Goal: Task Accomplishment & Management: Complete application form

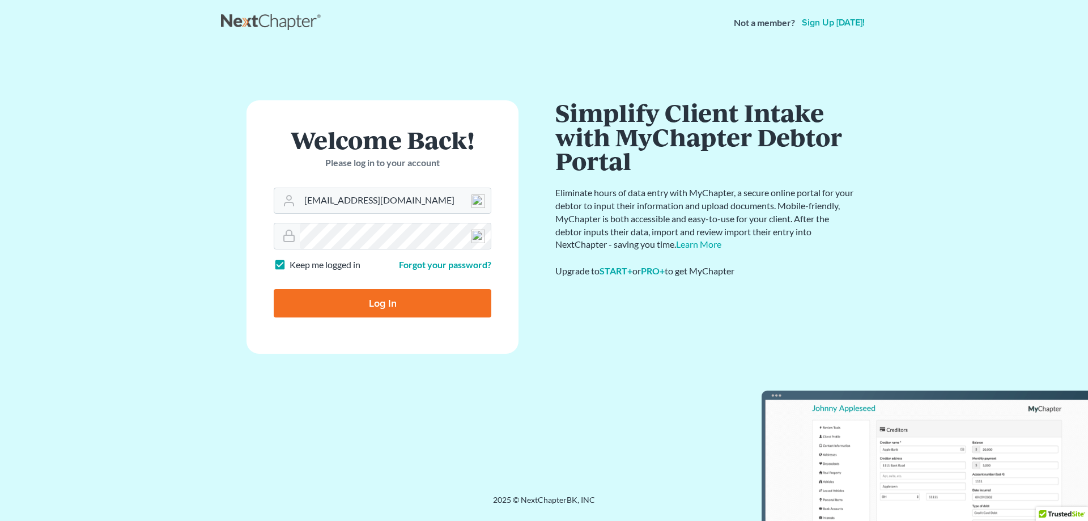
click at [376, 298] on input "Log In" at bounding box center [383, 303] width 218 height 28
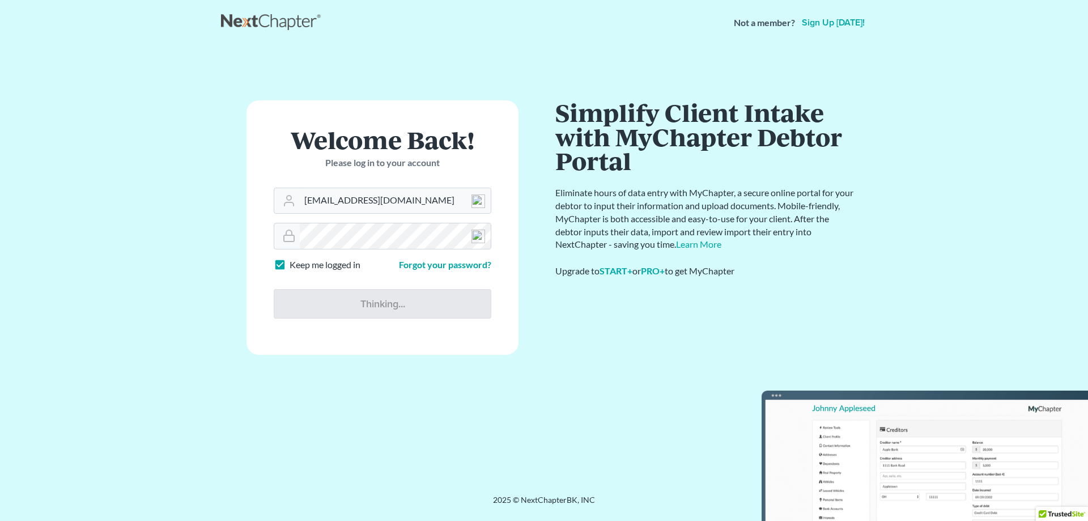
type input "Thinking..."
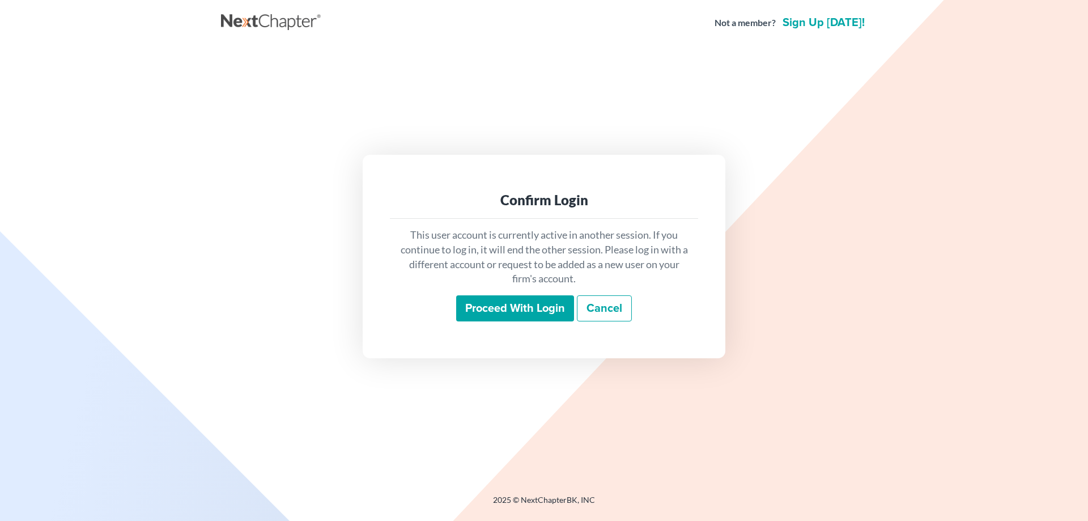
click at [487, 304] on input "Proceed with login" at bounding box center [515, 308] width 118 height 26
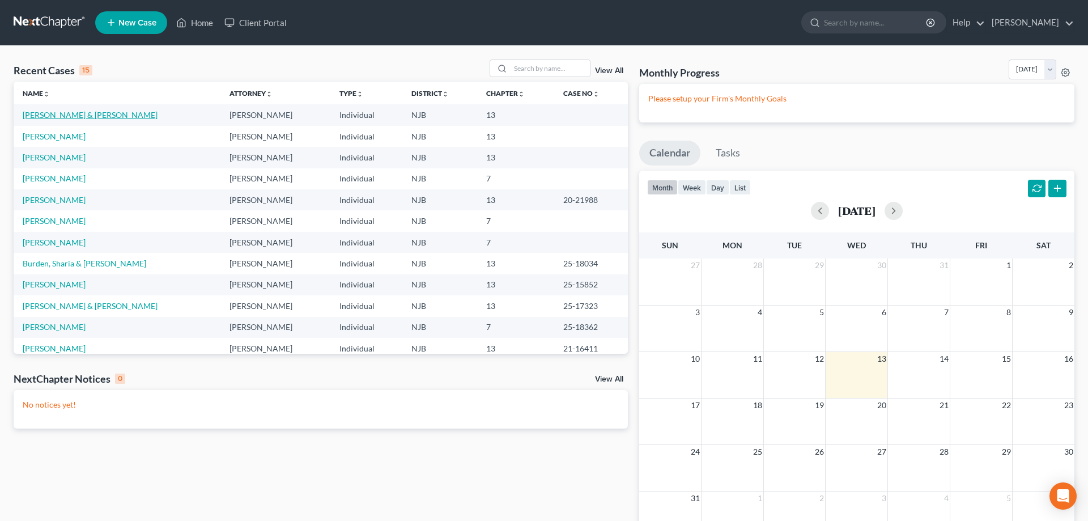
click at [61, 114] on link "[PERSON_NAME] & [PERSON_NAME]" at bounding box center [90, 115] width 135 height 10
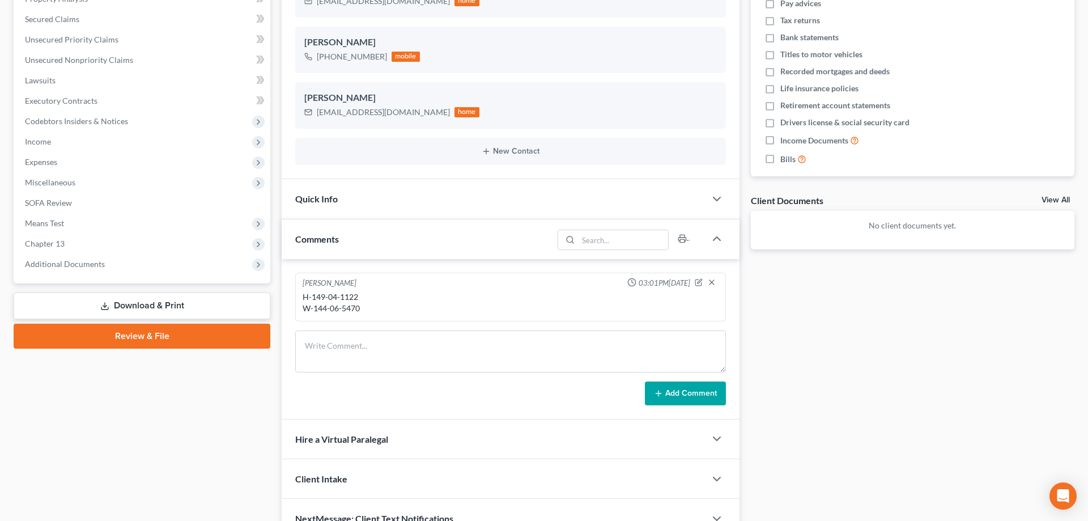
click at [126, 334] on link "Review & File" at bounding box center [142, 336] width 257 height 25
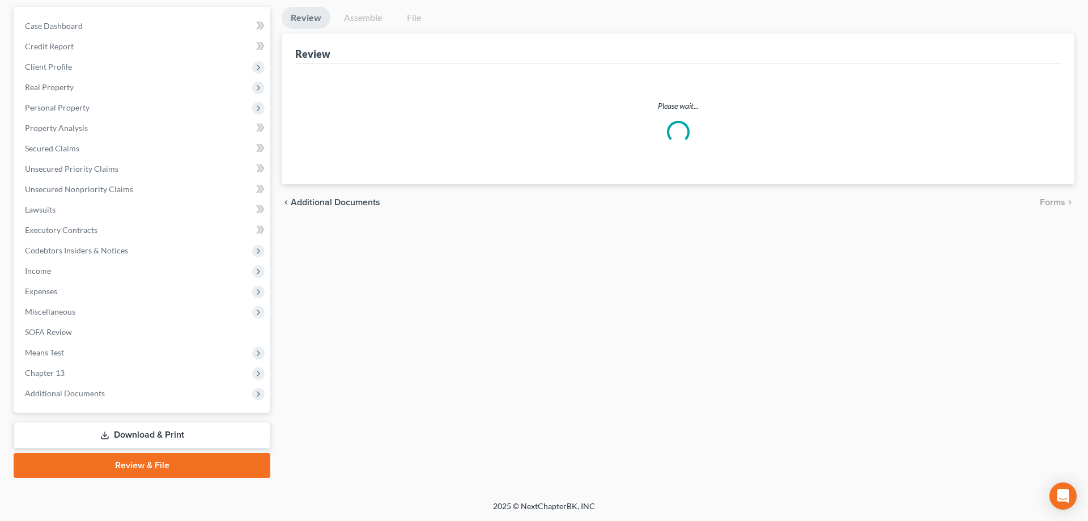
scroll to position [101, 0]
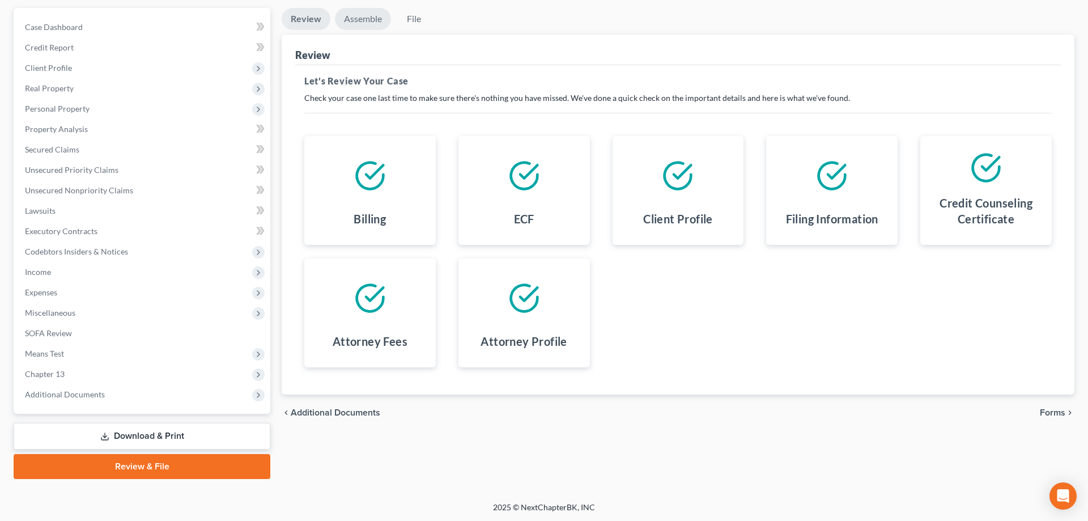
click at [356, 19] on link "Assemble" at bounding box center [363, 19] width 56 height 22
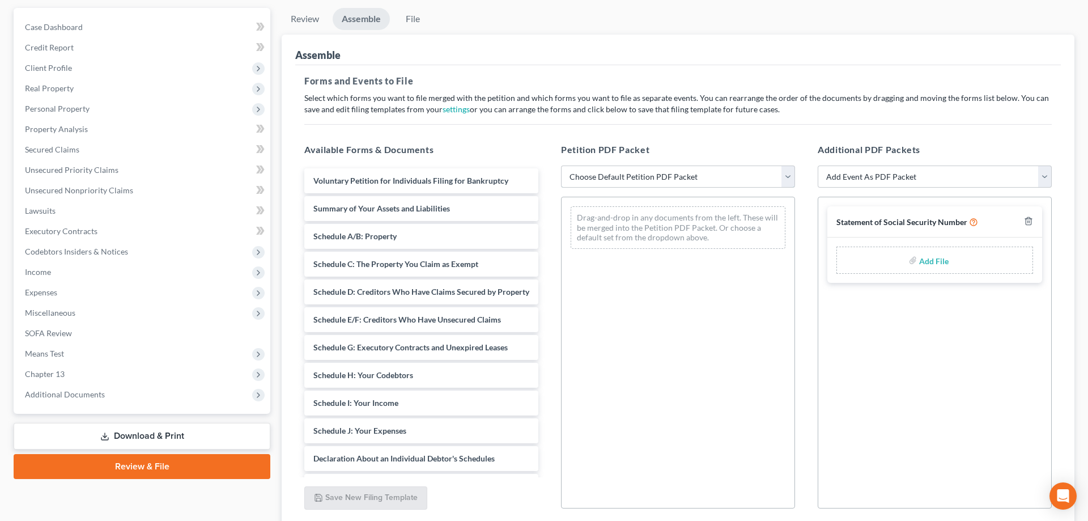
click at [561, 165] on select "Choose Default Petition PDF Packet Complete Bankruptcy Petition (all forms and …" at bounding box center [678, 176] width 234 height 23
select select "0"
click option "Complete Bankruptcy Petition (all forms and schedules)" at bounding box center [0, 0] width 0 height 0
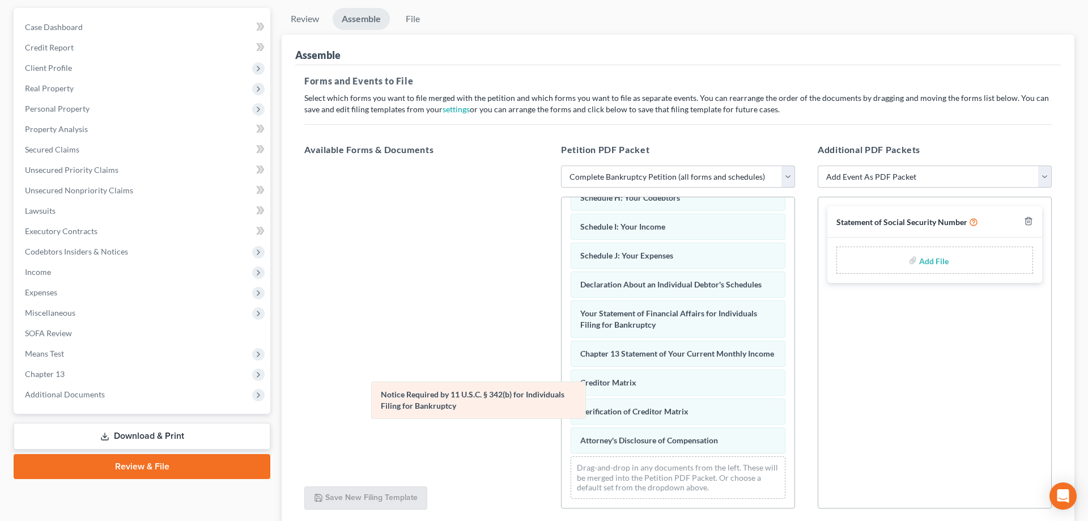
scroll to position [235, 0]
drag, startPoint x: 622, startPoint y: 404, endPoint x: 422, endPoint y: 398, distance: 200.7
click at [562, 398] on div "Notice Required by 11 U.S.C. § 342(b) for Individuals Filing for Bankruptcy Vol…" at bounding box center [678, 235] width 233 height 546
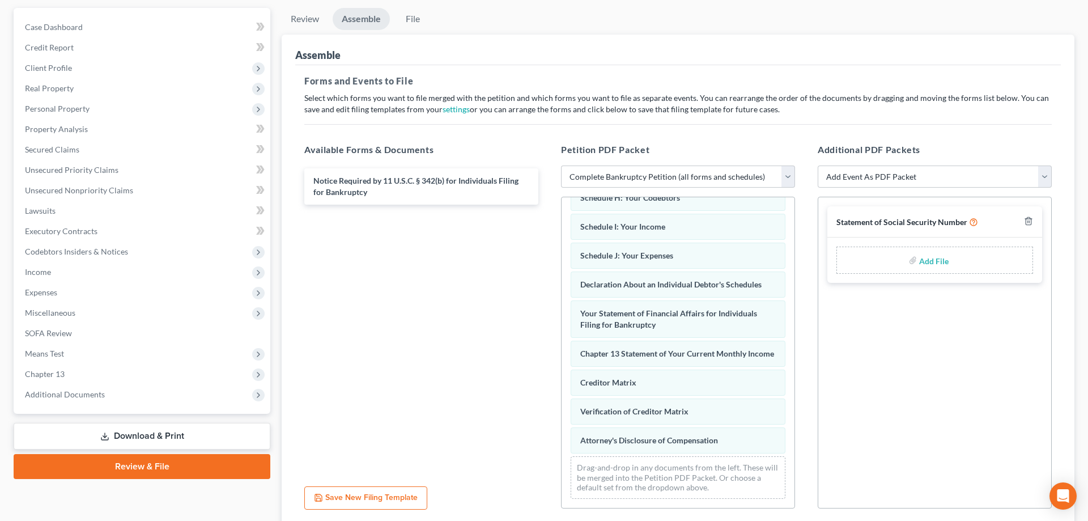
scroll to position [0, 0]
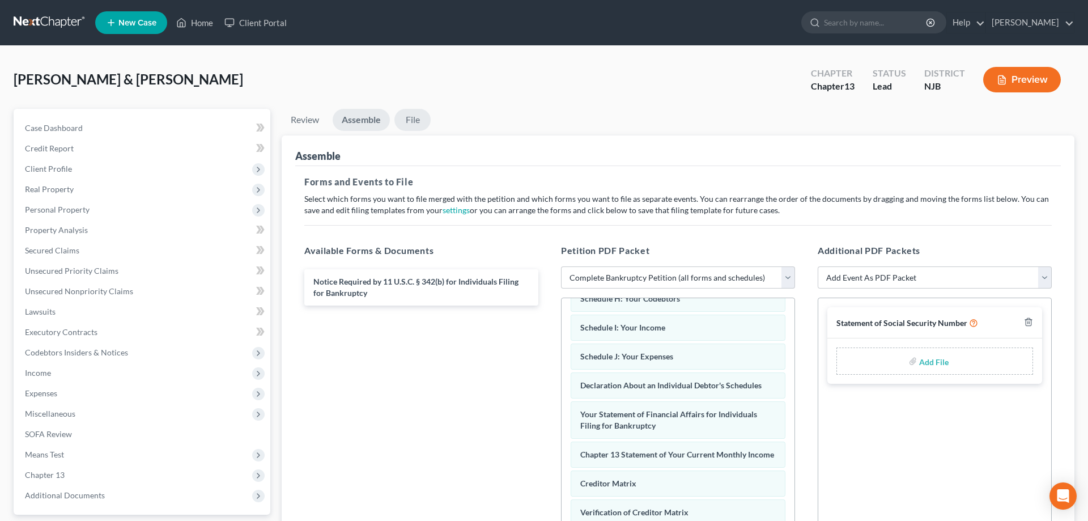
click at [413, 120] on link "File" at bounding box center [412, 120] width 36 height 22
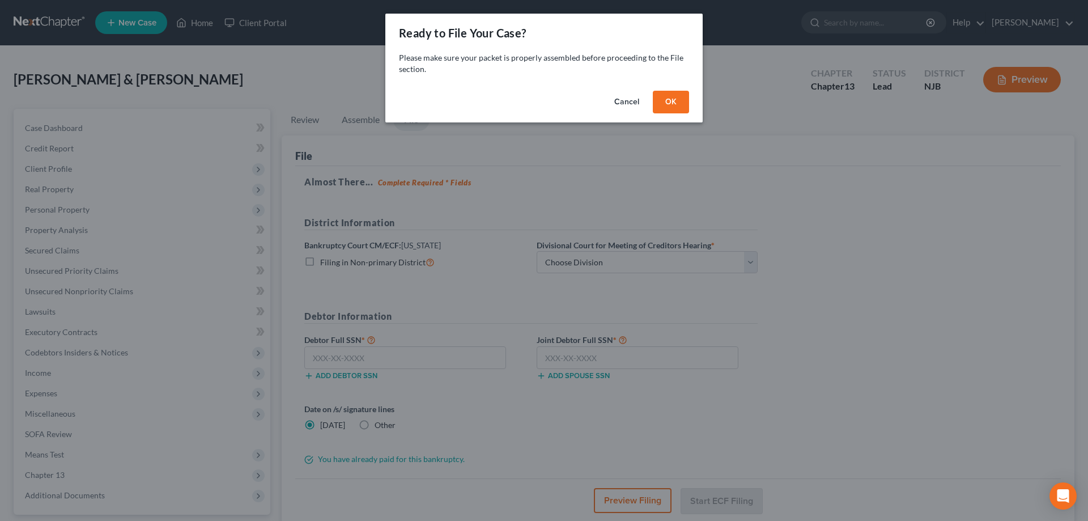
click at [676, 103] on button "OK" at bounding box center [671, 102] width 36 height 23
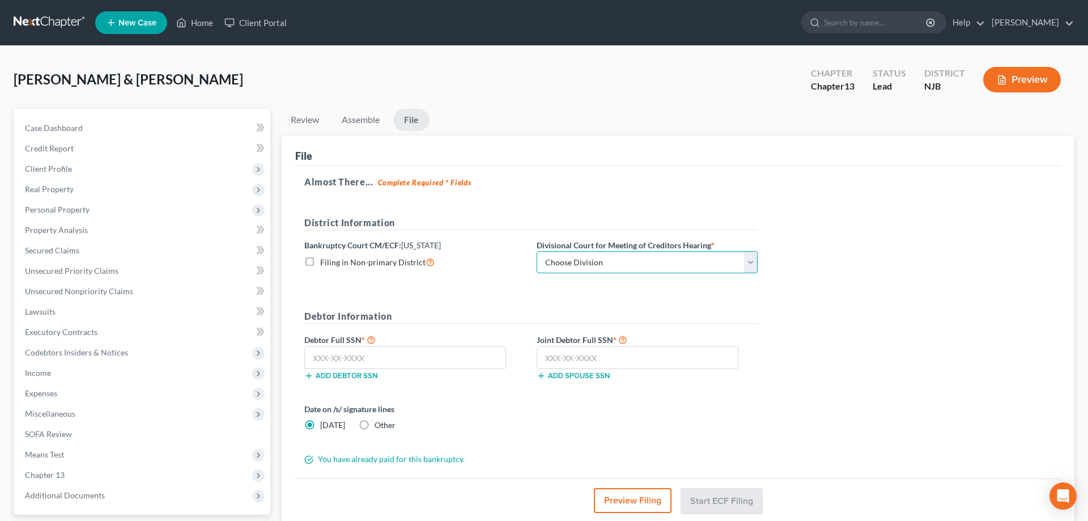
click at [537, 251] on select "Choose Division Camden Camden/Trenton Newark Trenton" at bounding box center [647, 262] width 221 height 23
click option "Camden/Trenton" at bounding box center [0, 0] width 0 height 0
select select "1"
click at [393, 364] on input "text" at bounding box center [405, 357] width 202 height 23
type input "149-04-1122"
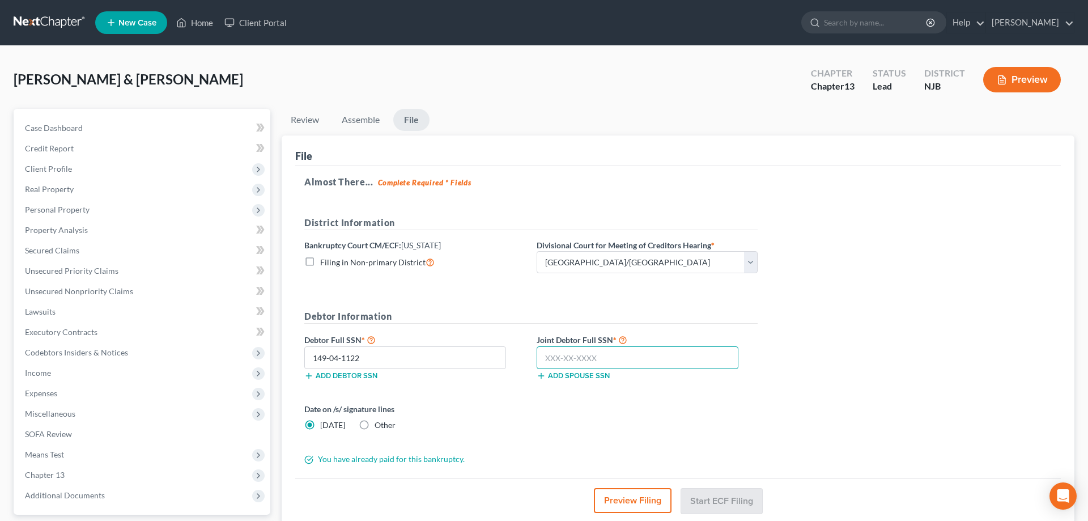
click at [552, 362] on input "text" at bounding box center [638, 357] width 202 height 23
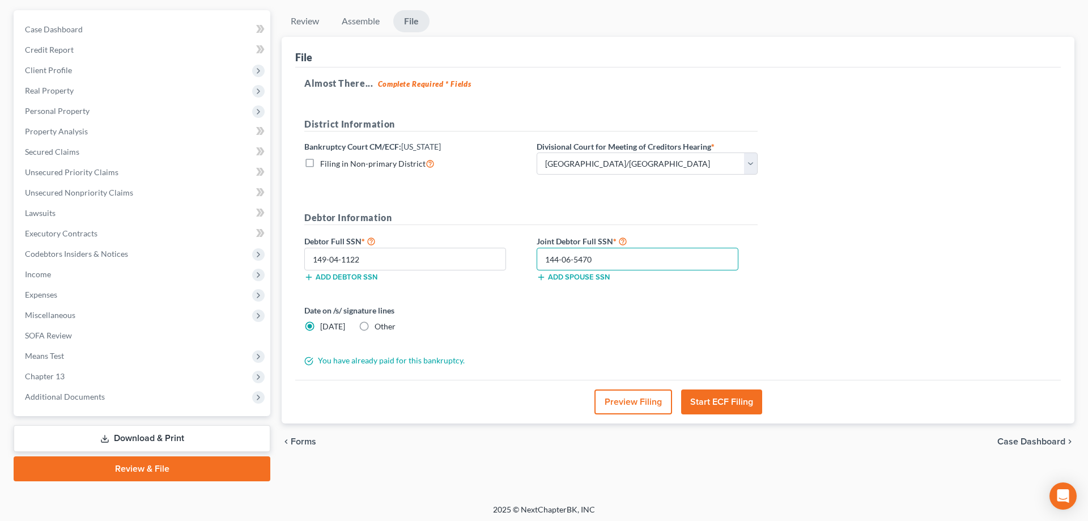
scroll to position [101, 0]
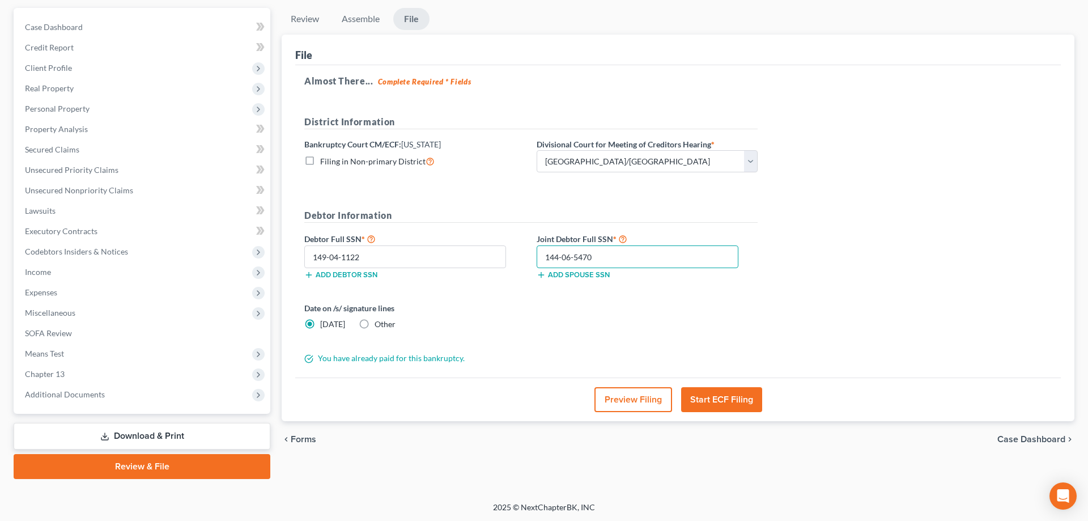
type input "144-06-5470"
click at [690, 405] on button "Start ECF Filing" at bounding box center [721, 399] width 81 height 25
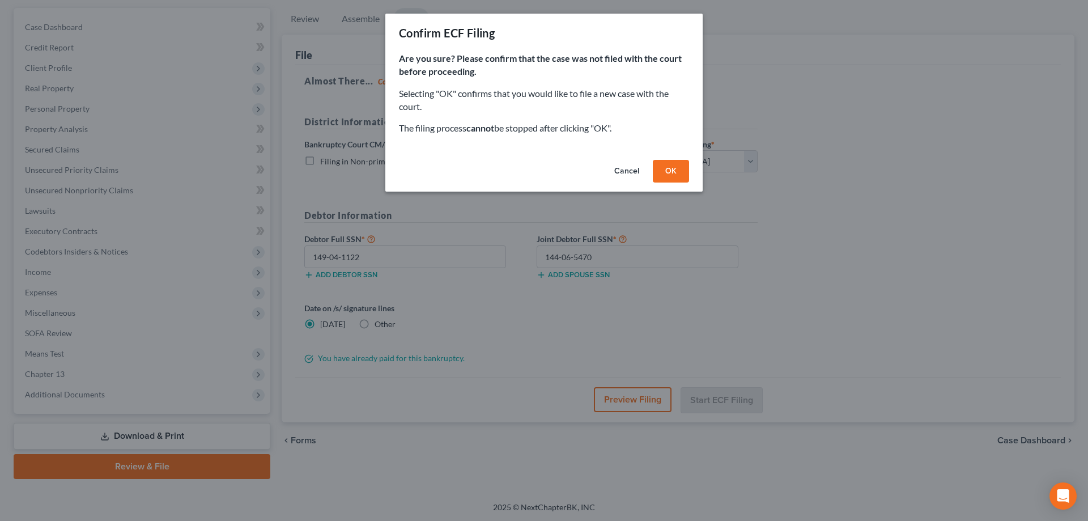
click at [656, 172] on button "OK" at bounding box center [671, 171] width 36 height 23
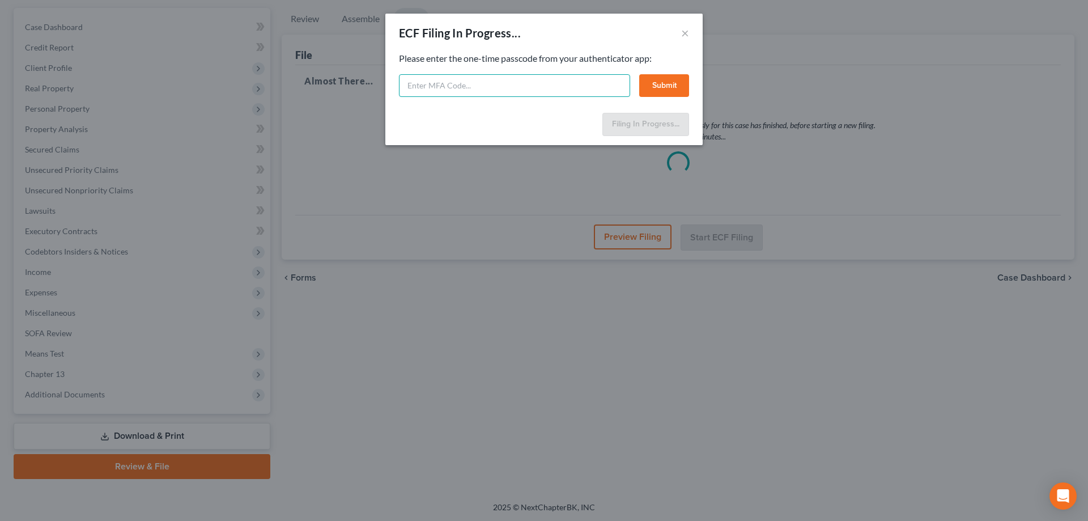
click at [482, 94] on input "text" at bounding box center [514, 85] width 231 height 23
type input "540398"
click at [666, 83] on button "Submit" at bounding box center [664, 85] width 50 height 23
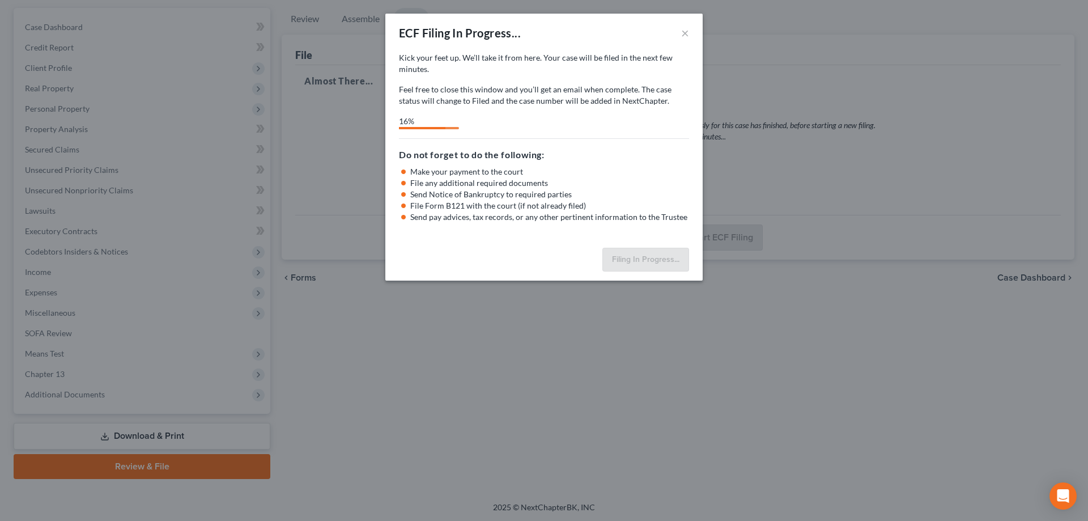
select select "1"
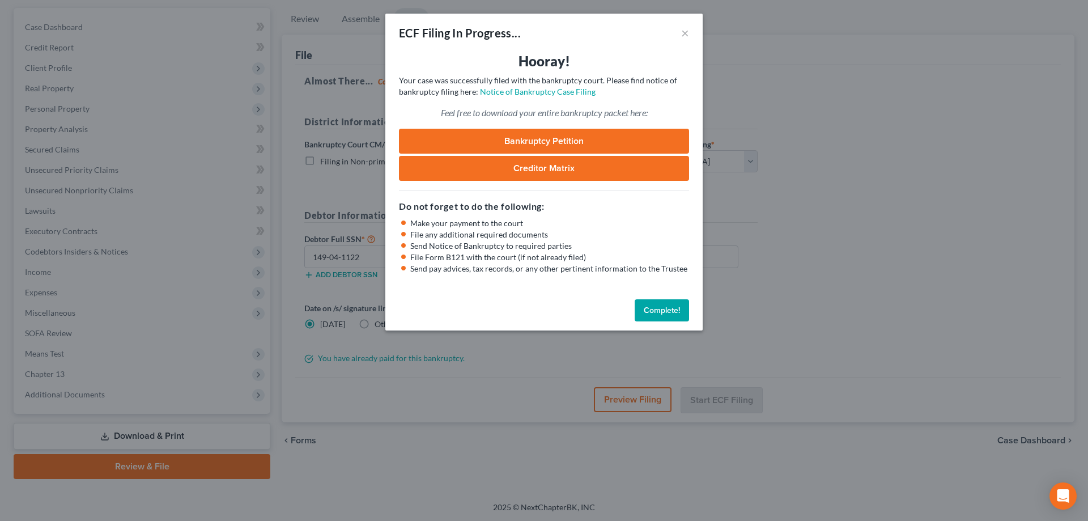
click at [507, 140] on link "Bankruptcy Petition" at bounding box center [544, 141] width 290 height 25
